Goal: Use online tool/utility: Utilize a website feature to perform a specific function

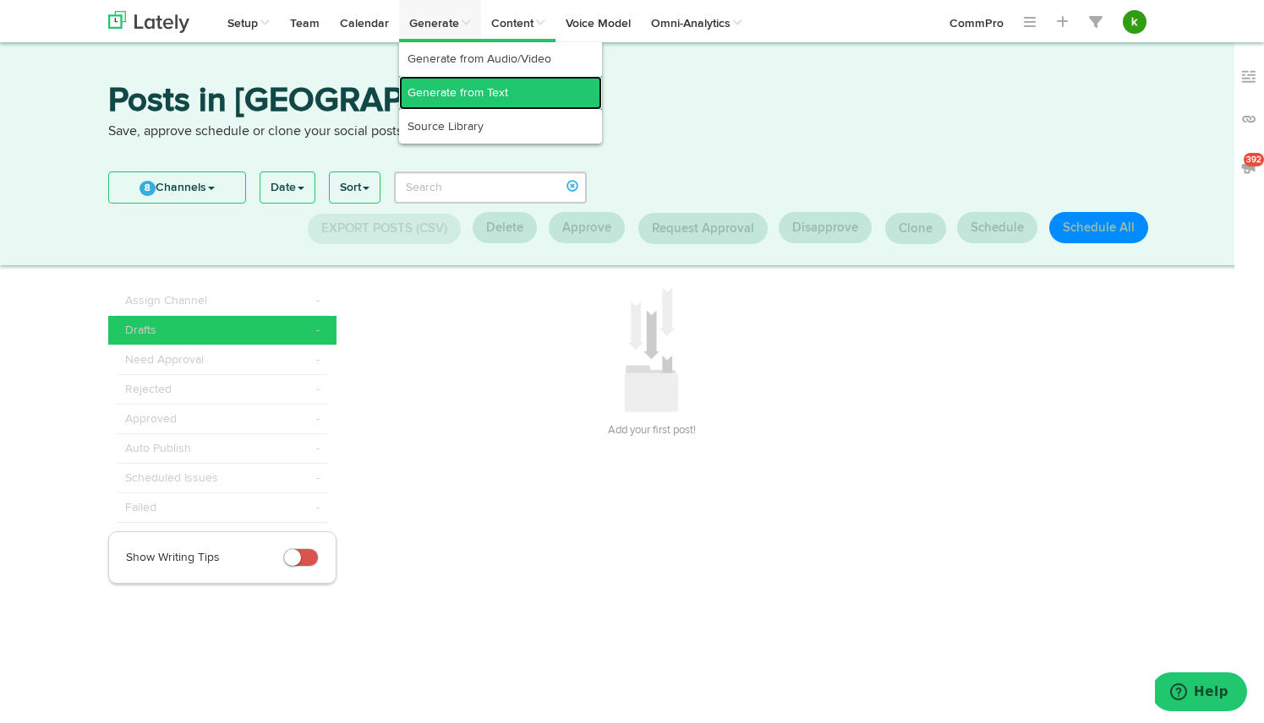
click at [445, 90] on link "Generate from Text" at bounding box center [500, 93] width 203 height 34
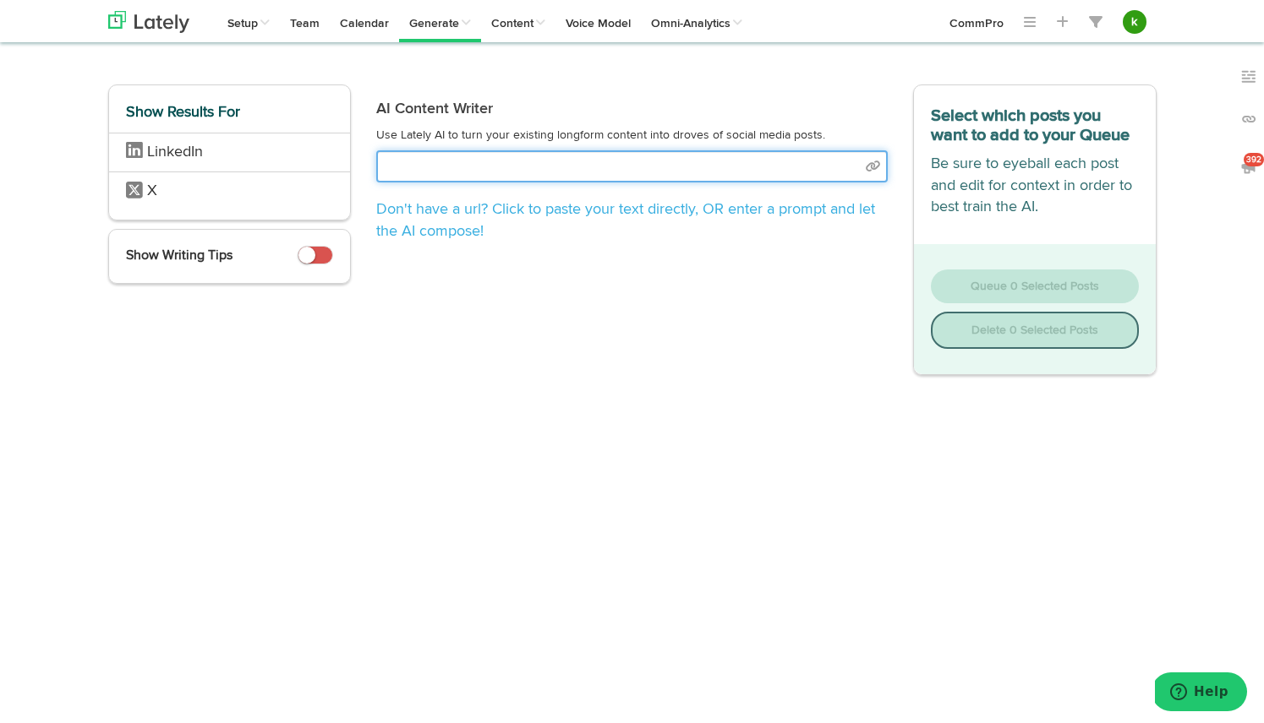
click at [490, 162] on input "text" at bounding box center [631, 166] width 511 height 32
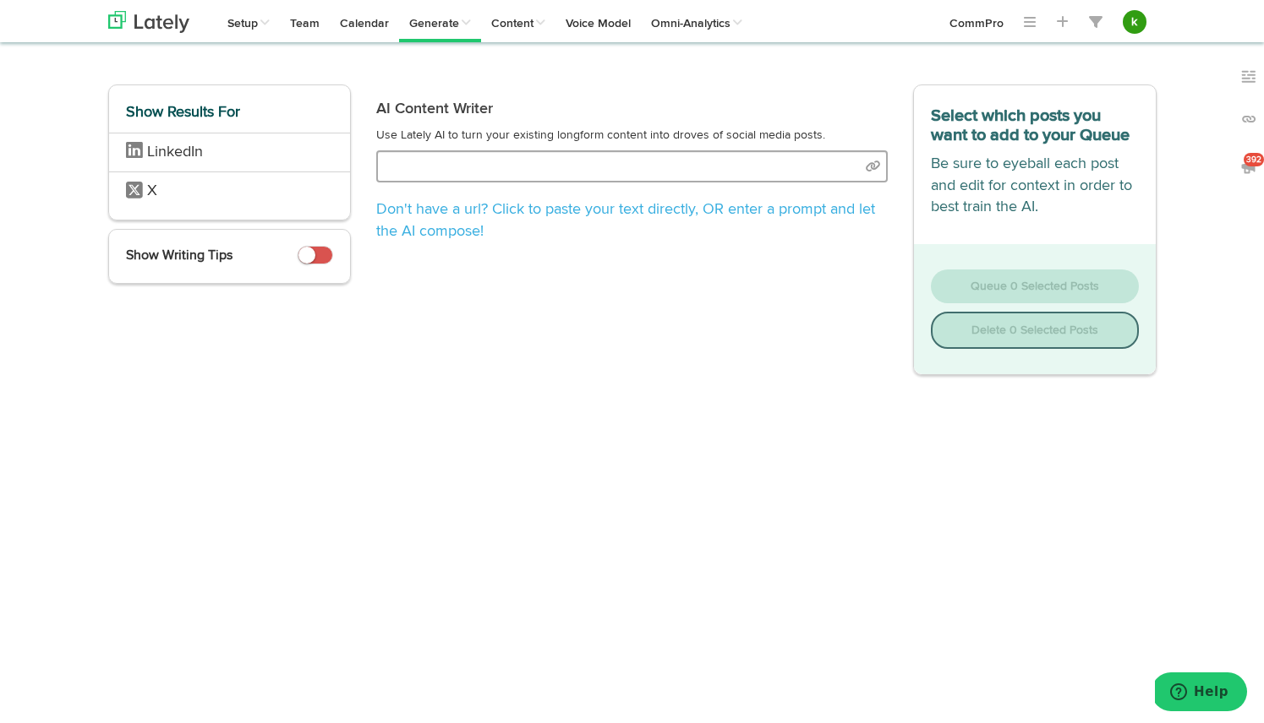
select select "natural"
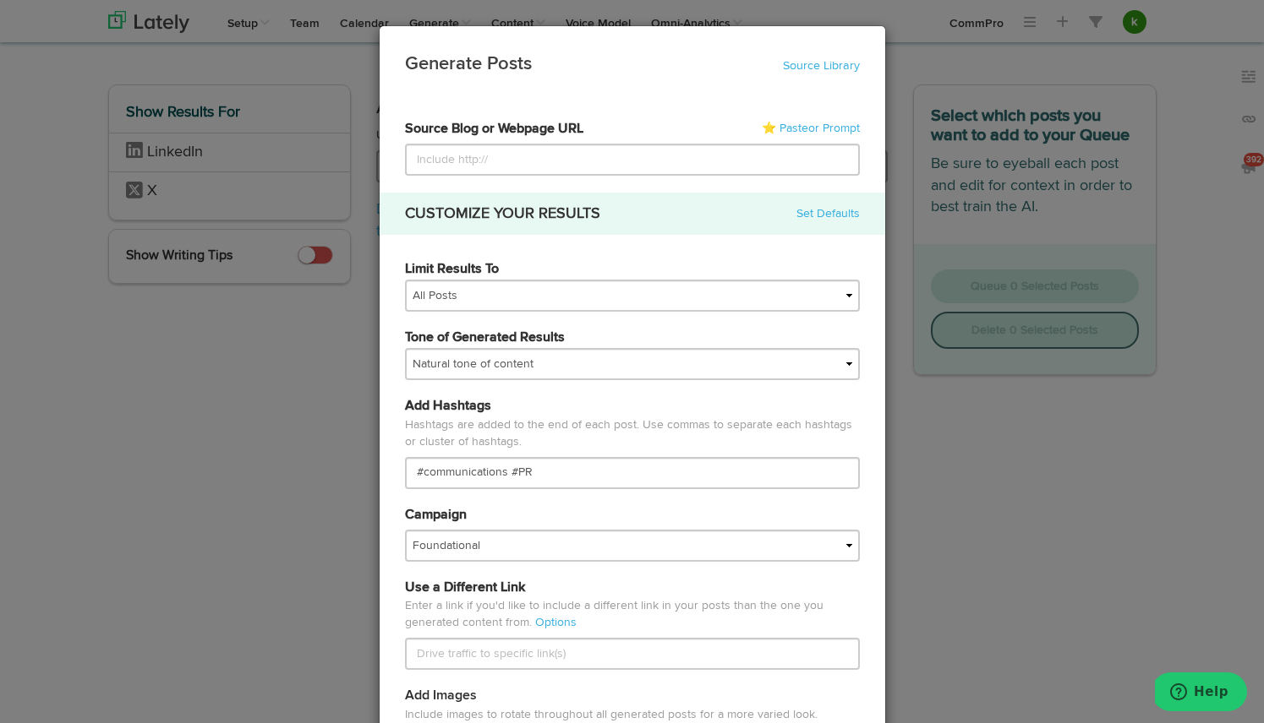
type input "[URL][DOMAIN_NAME]"
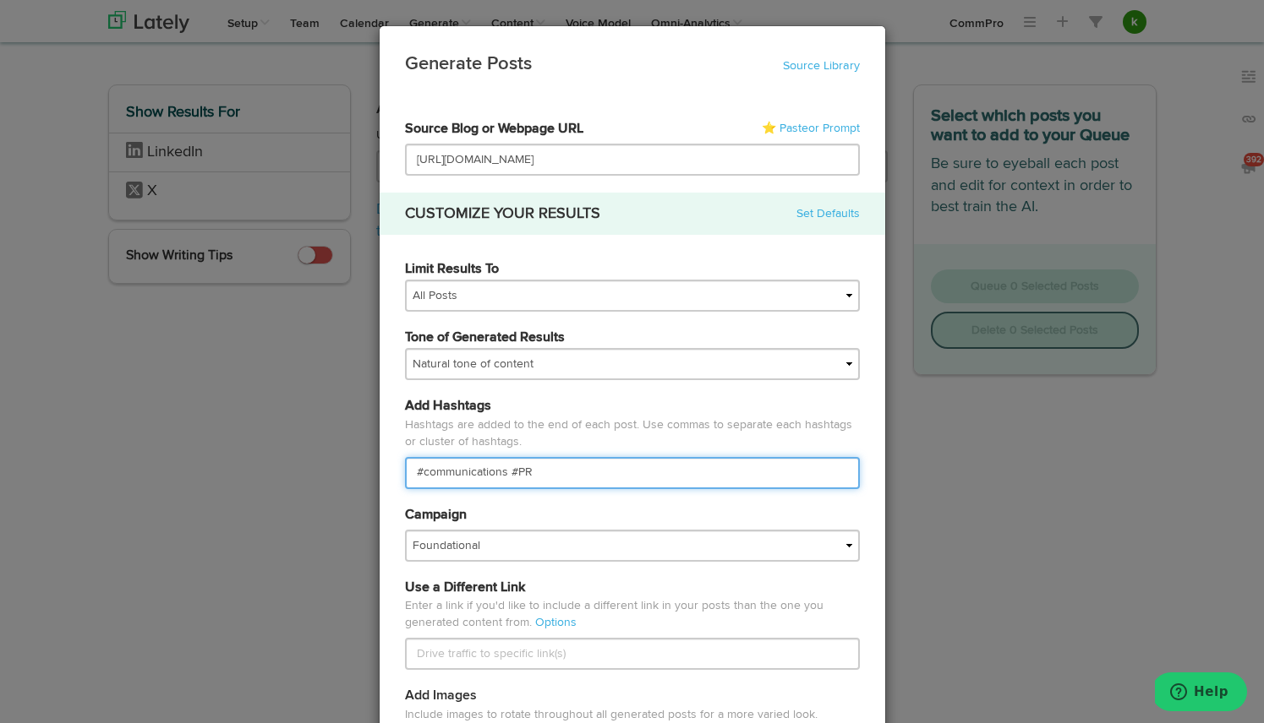
scroll to position [0, 0]
click at [445, 483] on input "#communications #PR" at bounding box center [632, 473] width 455 height 32
click at [459, 472] on input "#communications #PR" at bounding box center [632, 473] width 455 height 32
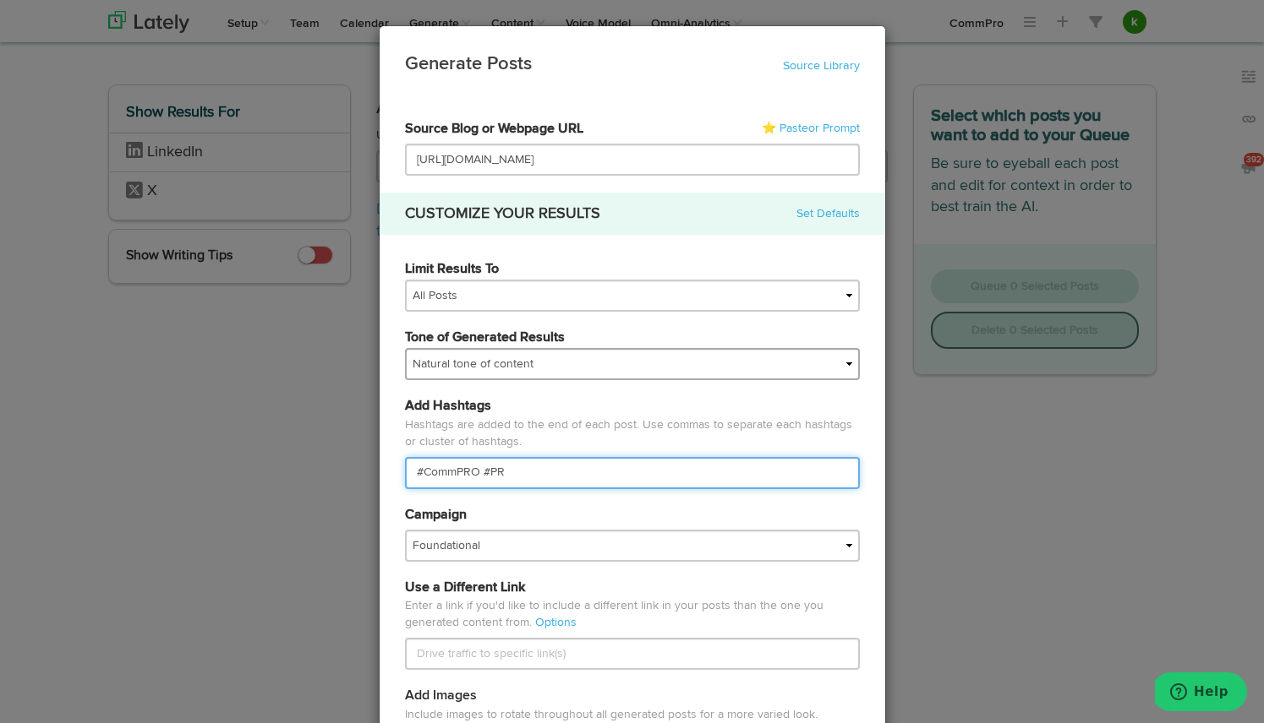
type input "#CommPRO #PR"
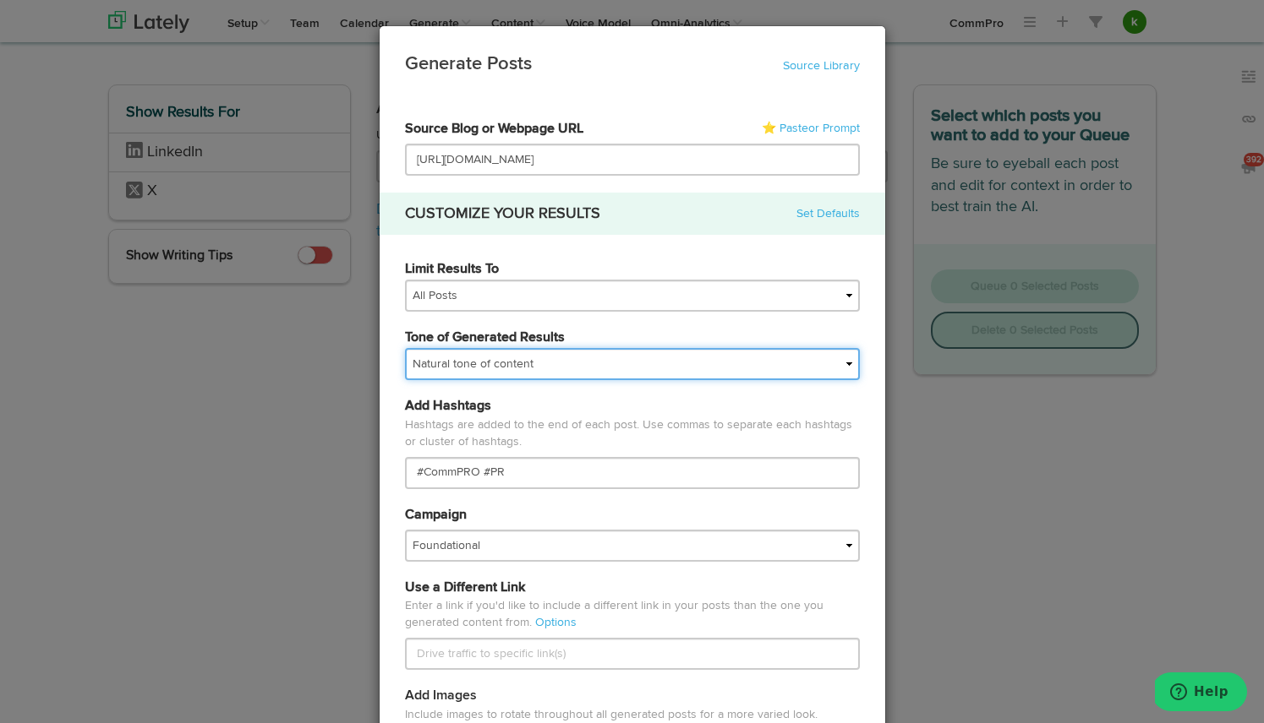
click at [549, 364] on select "My tone Official and professional Relaxed and conversational Light and humorous…" at bounding box center [632, 364] width 455 height 32
select select "professional"
click at [405, 348] on select "My tone Official and professional Relaxed and conversational Light and humorous…" at bounding box center [632, 364] width 455 height 32
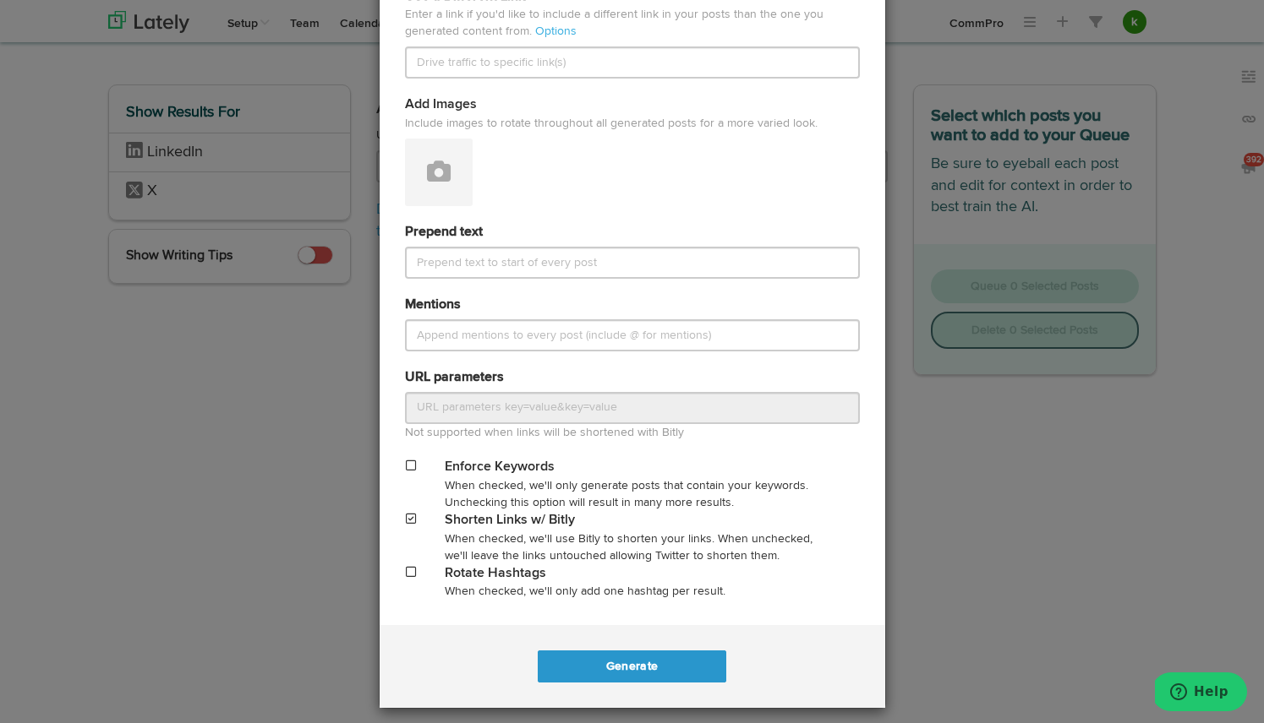
scroll to position [603, 0]
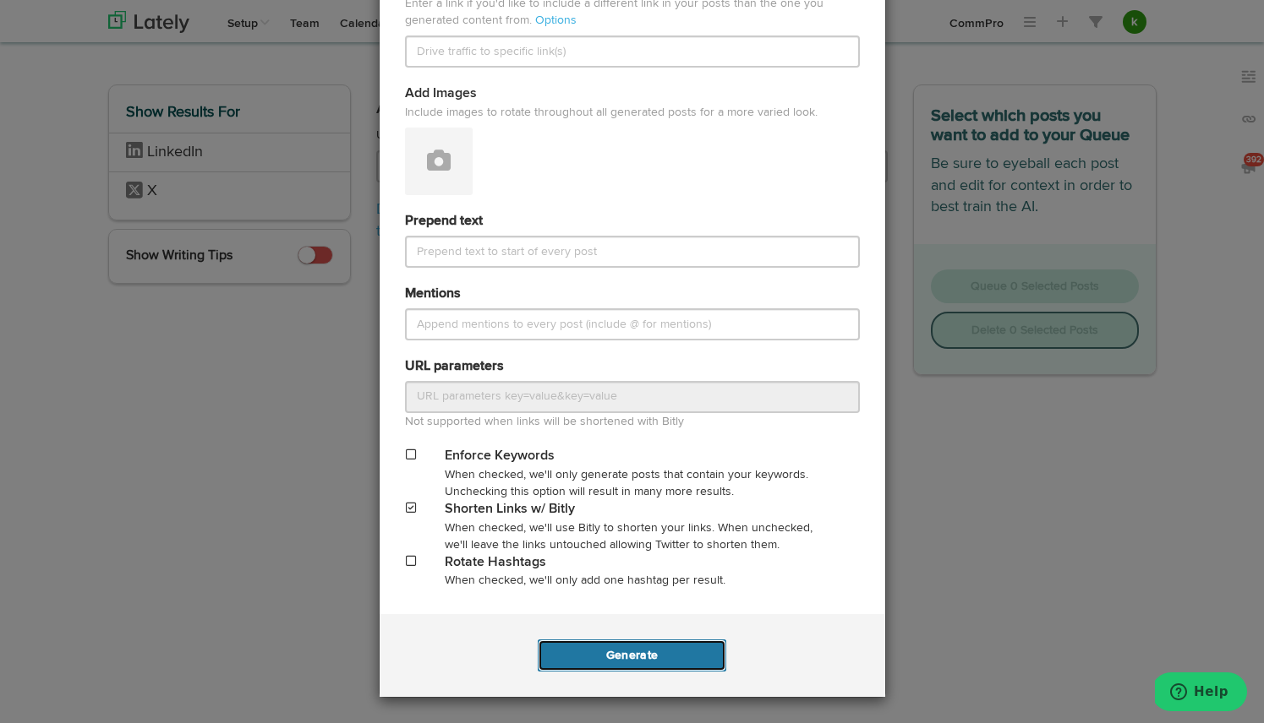
click at [634, 661] on button "Generate" at bounding box center [632, 656] width 188 height 32
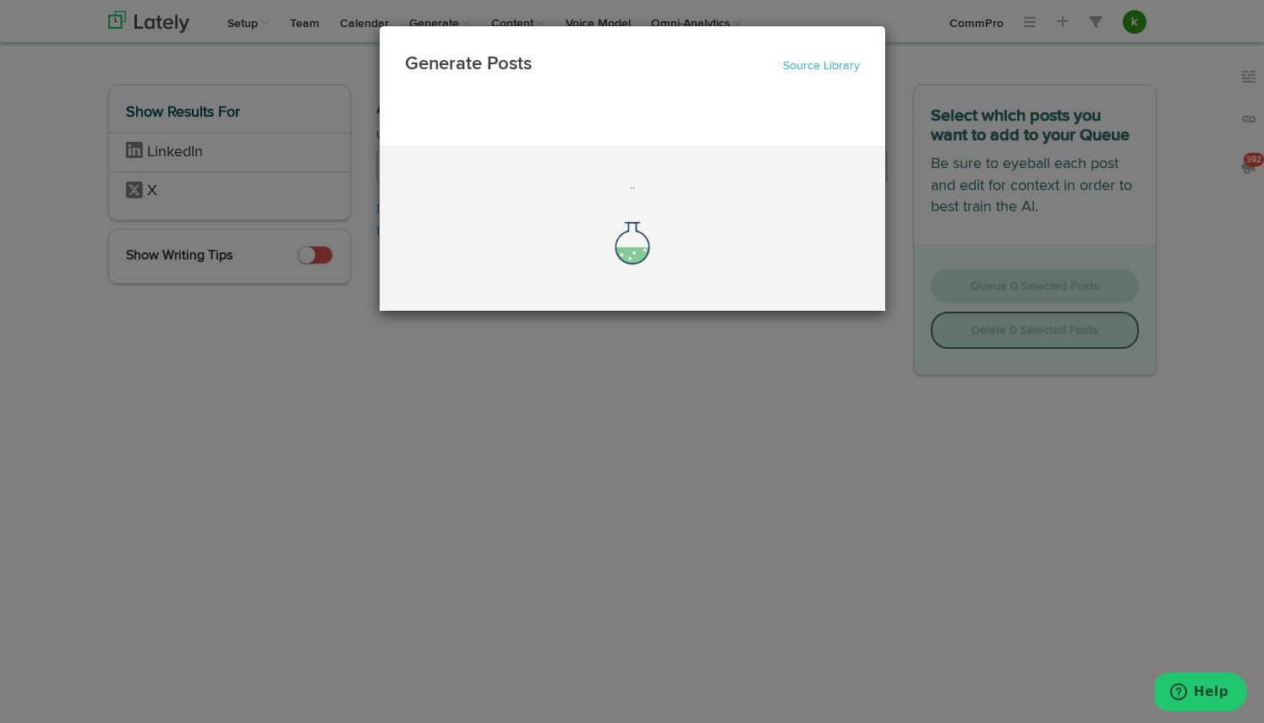
scroll to position [0, 0]
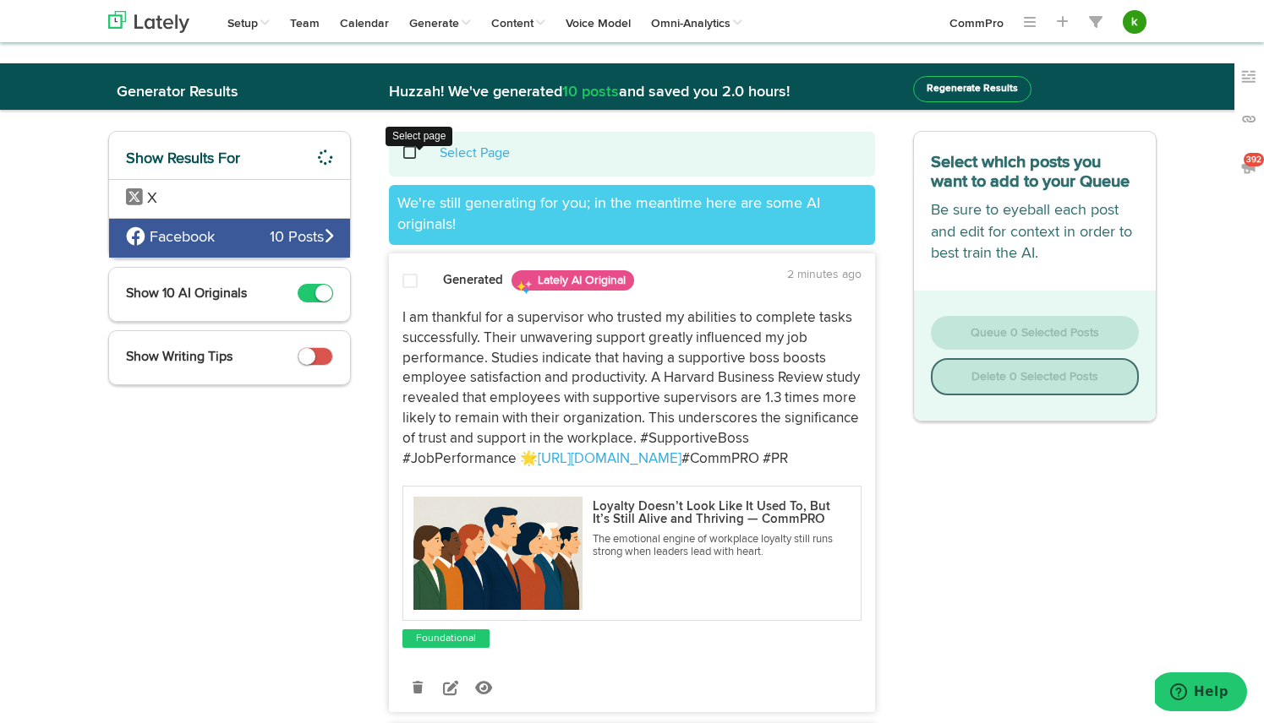
click at [410, 153] on span at bounding box center [418, 153] width 35 height 1
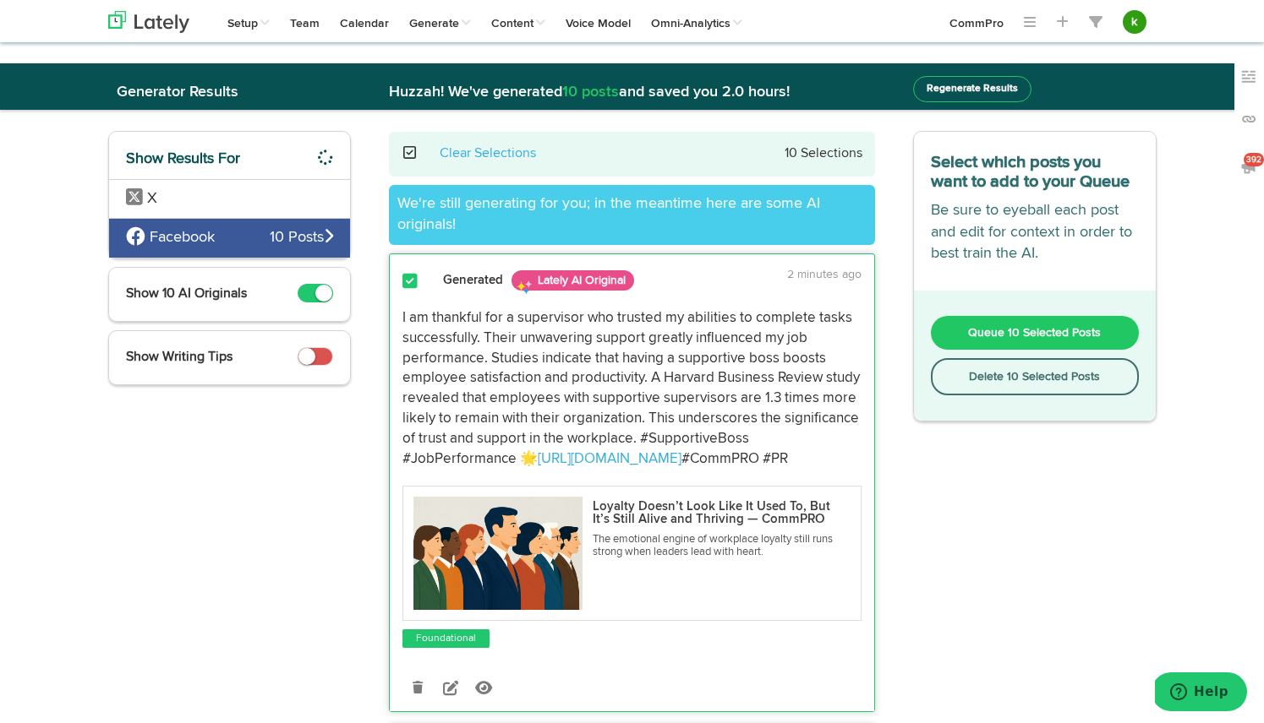
click at [1024, 381] on button "Delete 10 Selected Posts" at bounding box center [1035, 376] width 208 height 37
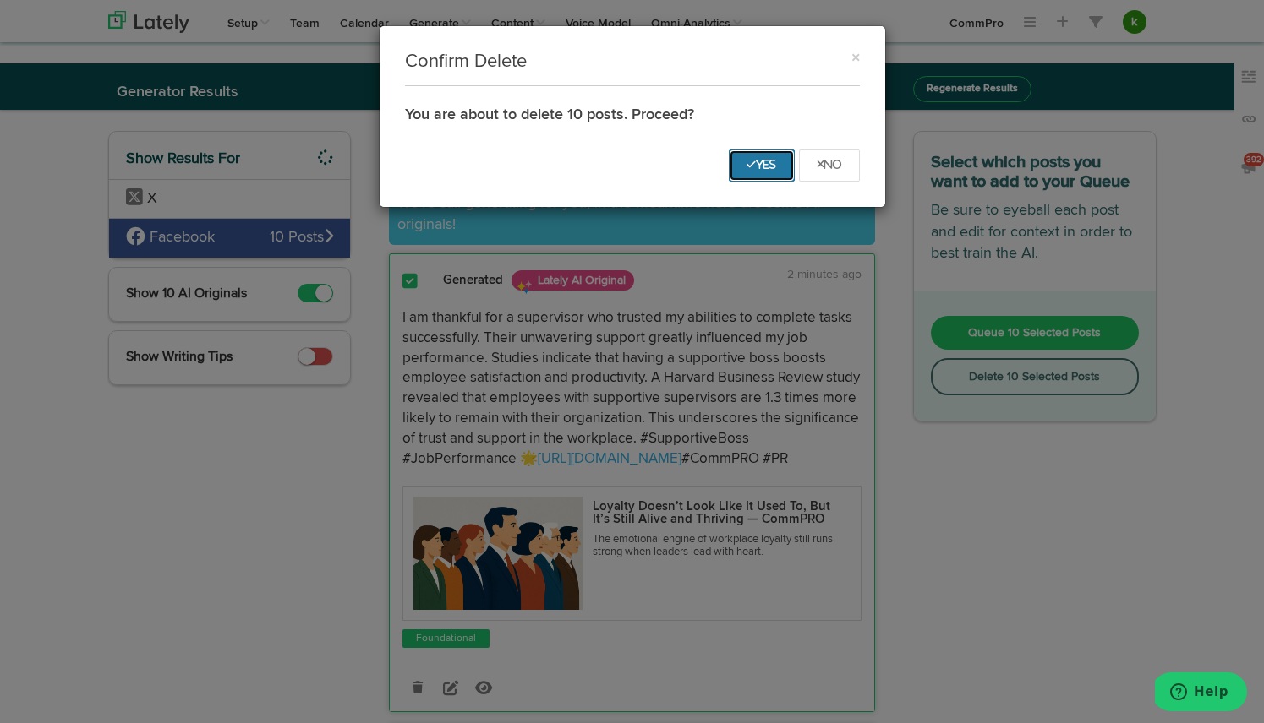
click at [763, 163] on icon "Yes" at bounding box center [761, 165] width 30 height 10
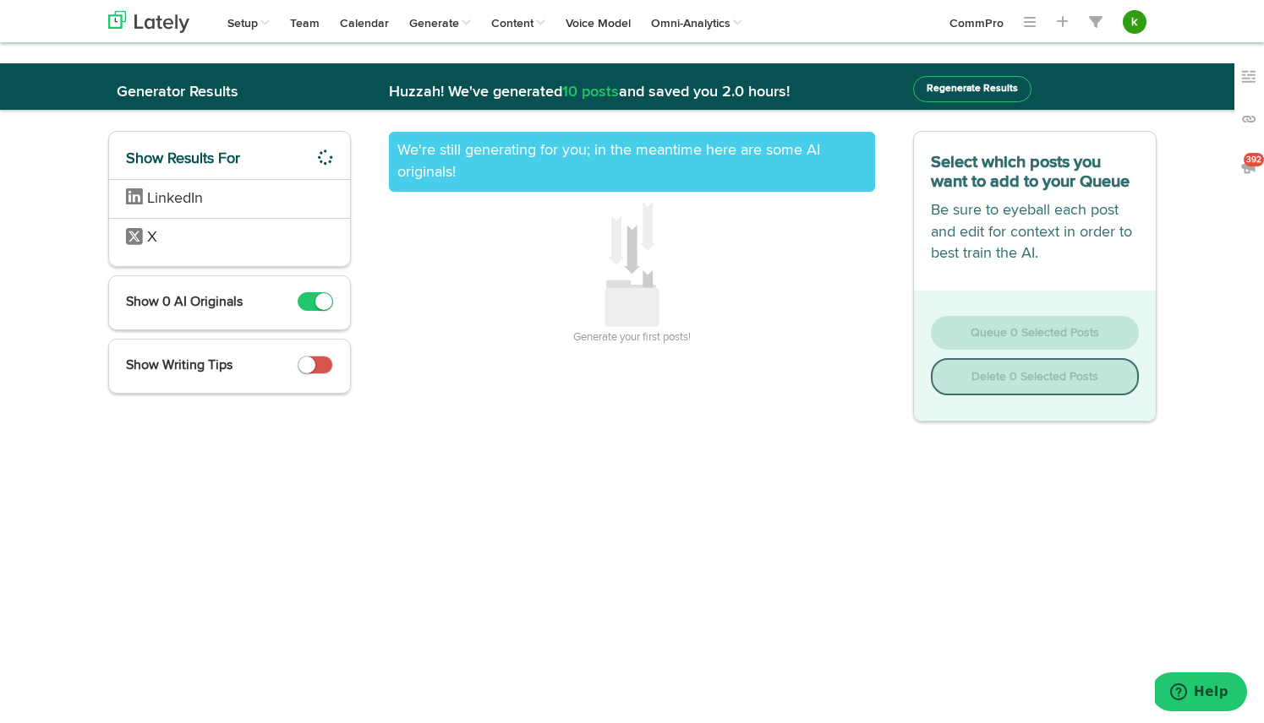
click at [249, 200] on li "LinkedIn" at bounding box center [230, 199] width 242 height 40
click at [176, 195] on span "LinkedIn" at bounding box center [175, 198] width 56 height 15
click at [161, 207] on span "LinkedIn" at bounding box center [177, 199] width 102 height 22
